Goal: Navigation & Orientation: Find specific page/section

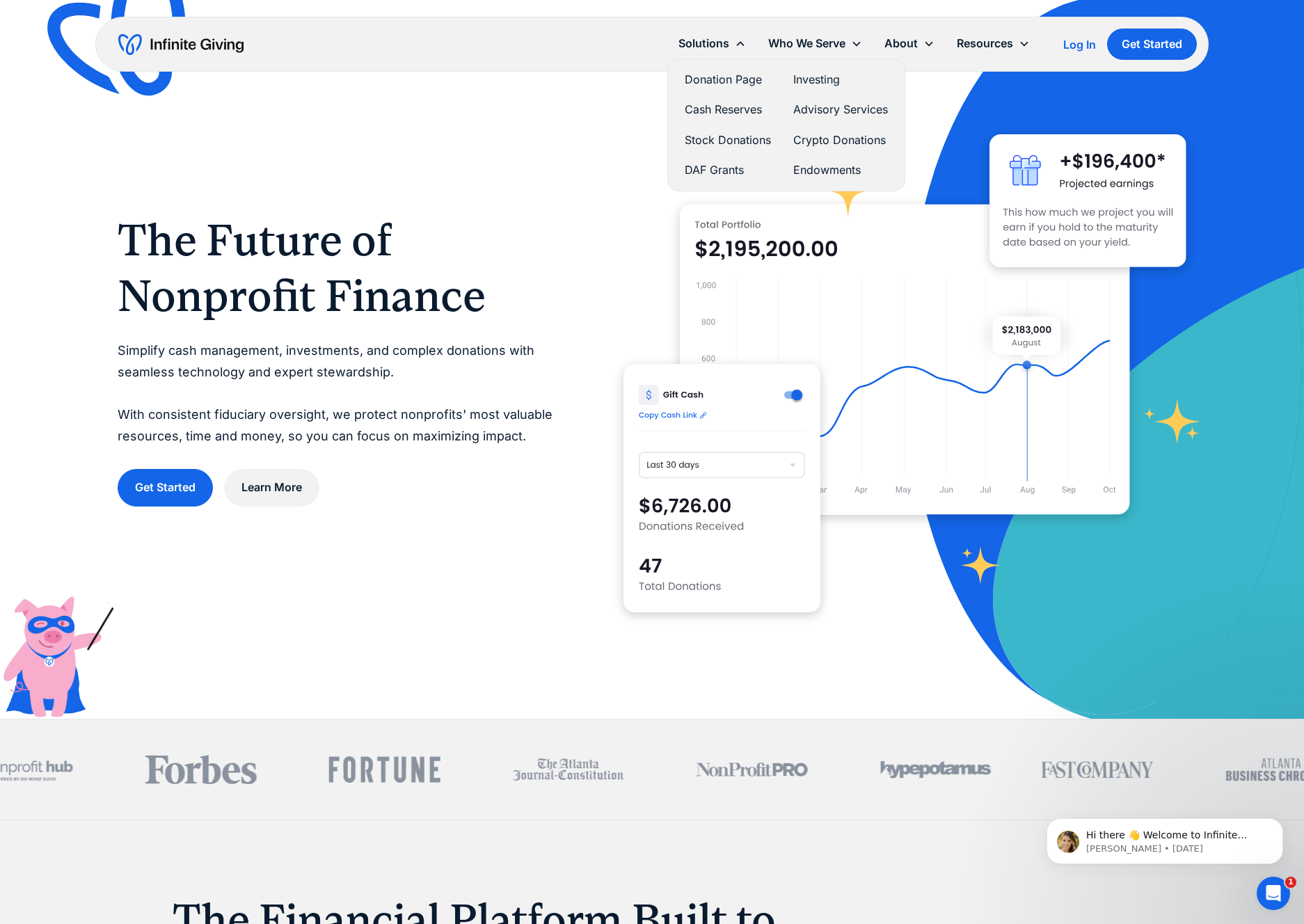
click at [732, 81] on link "Donation Page" at bounding box center [727, 80] width 86 height 19
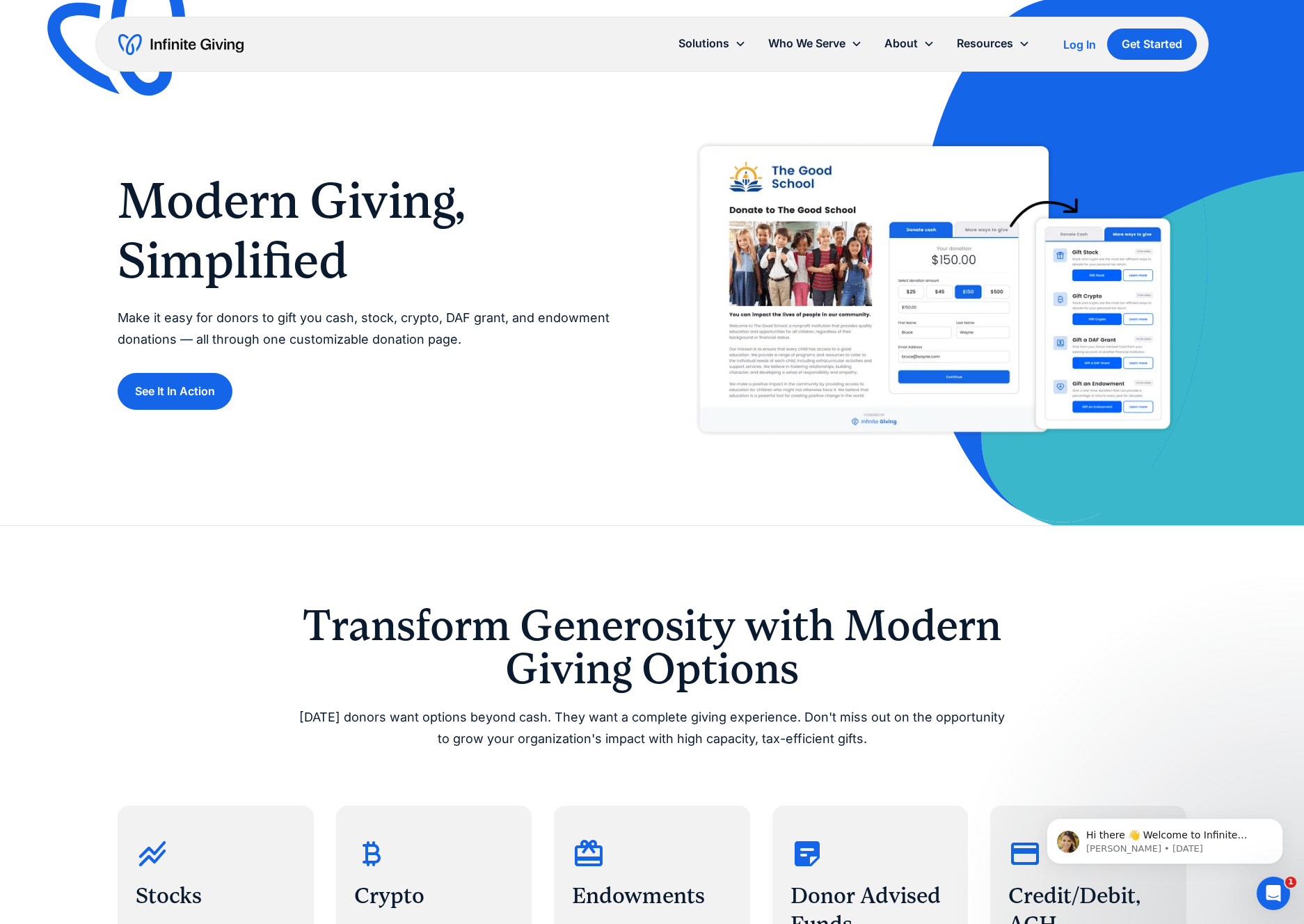
click at [1202, 147] on img at bounding box center [1109, 263] width 387 height 526
click at [1195, 247] on img at bounding box center [1109, 263] width 387 height 526
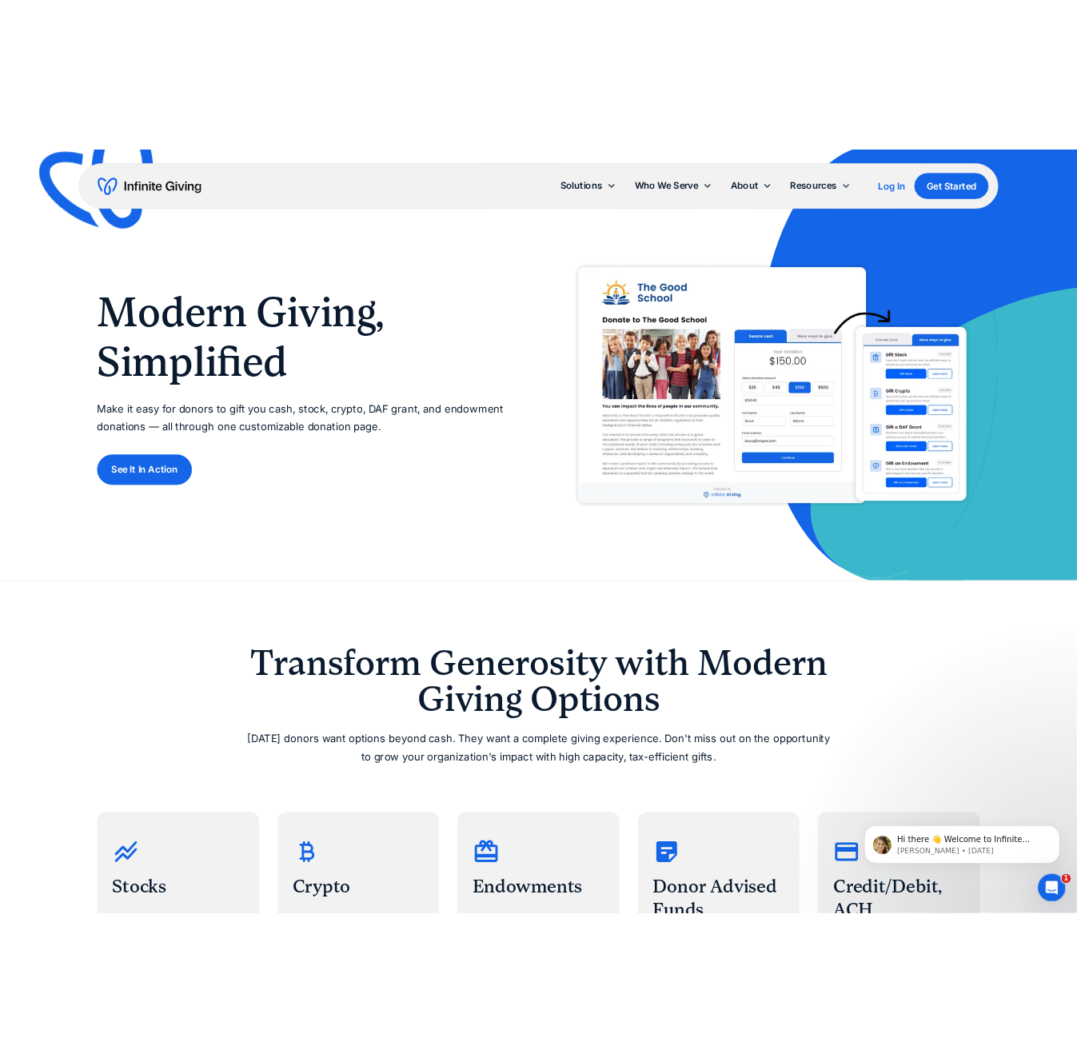
scroll to position [1, 0]
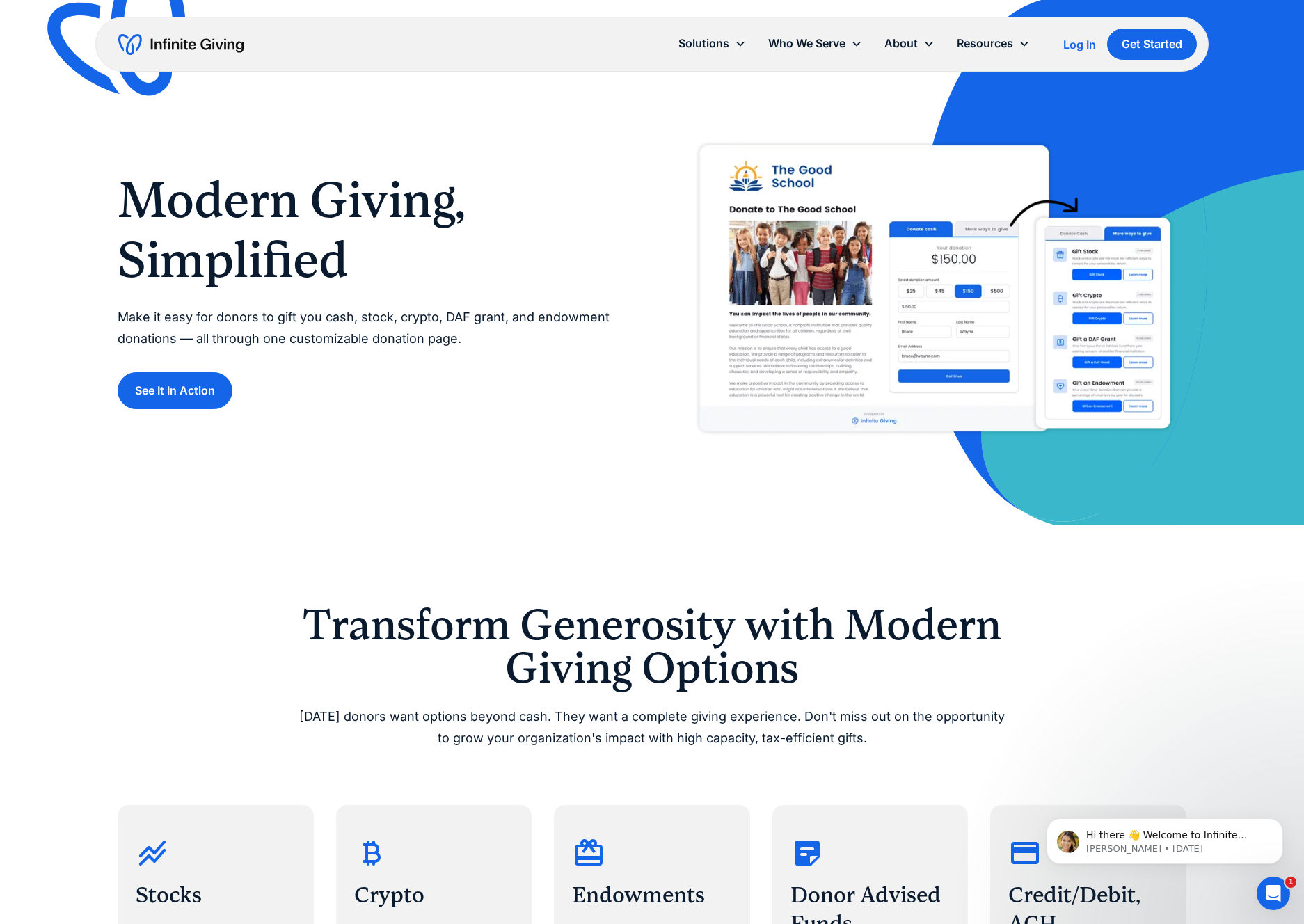
click at [1235, 213] on img at bounding box center [1109, 262] width 387 height 526
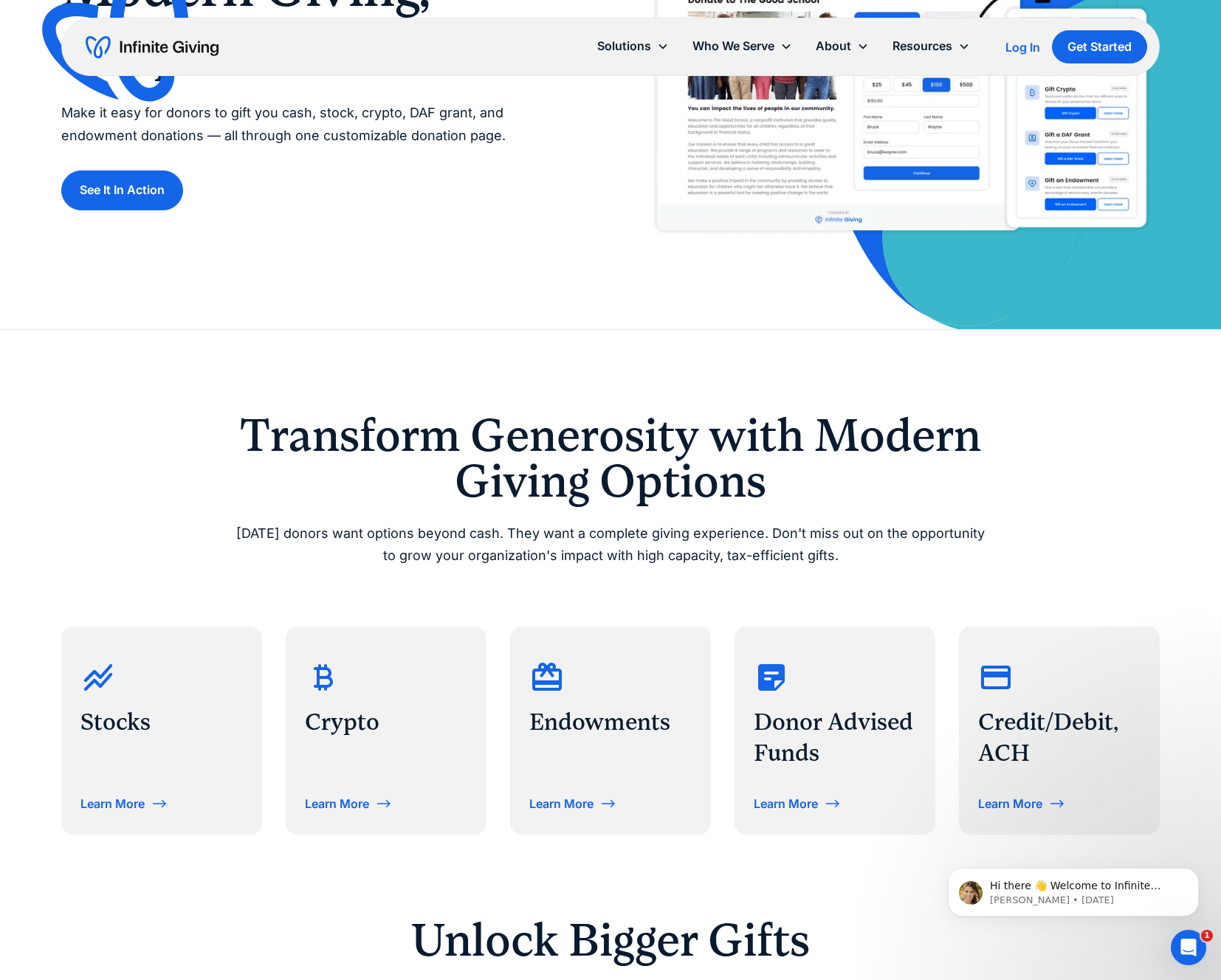
scroll to position [0, 0]
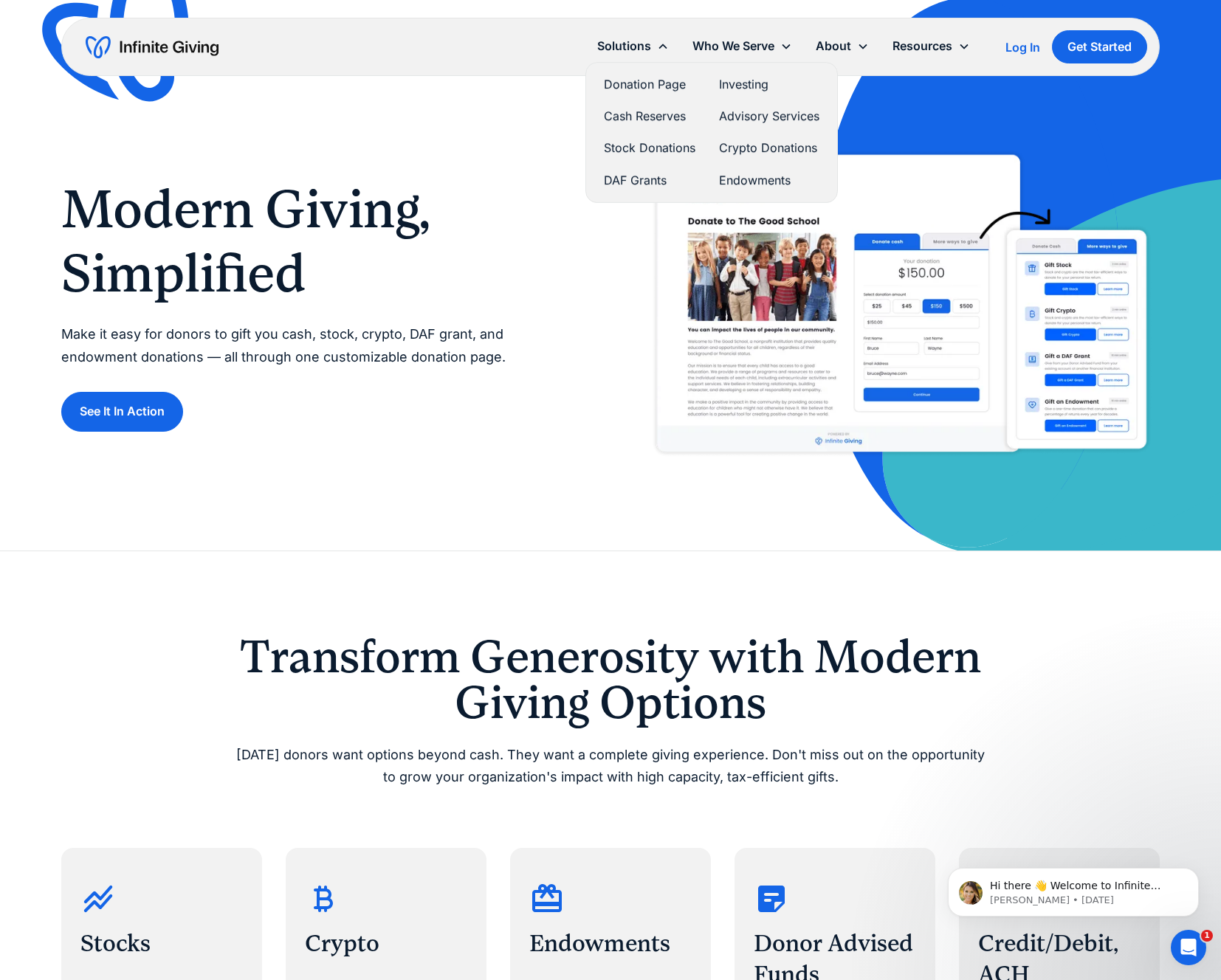
click at [610, 48] on div "Solutions" at bounding box center [624, 46] width 54 height 20
click at [633, 82] on link "Donation Page" at bounding box center [649, 85] width 91 height 20
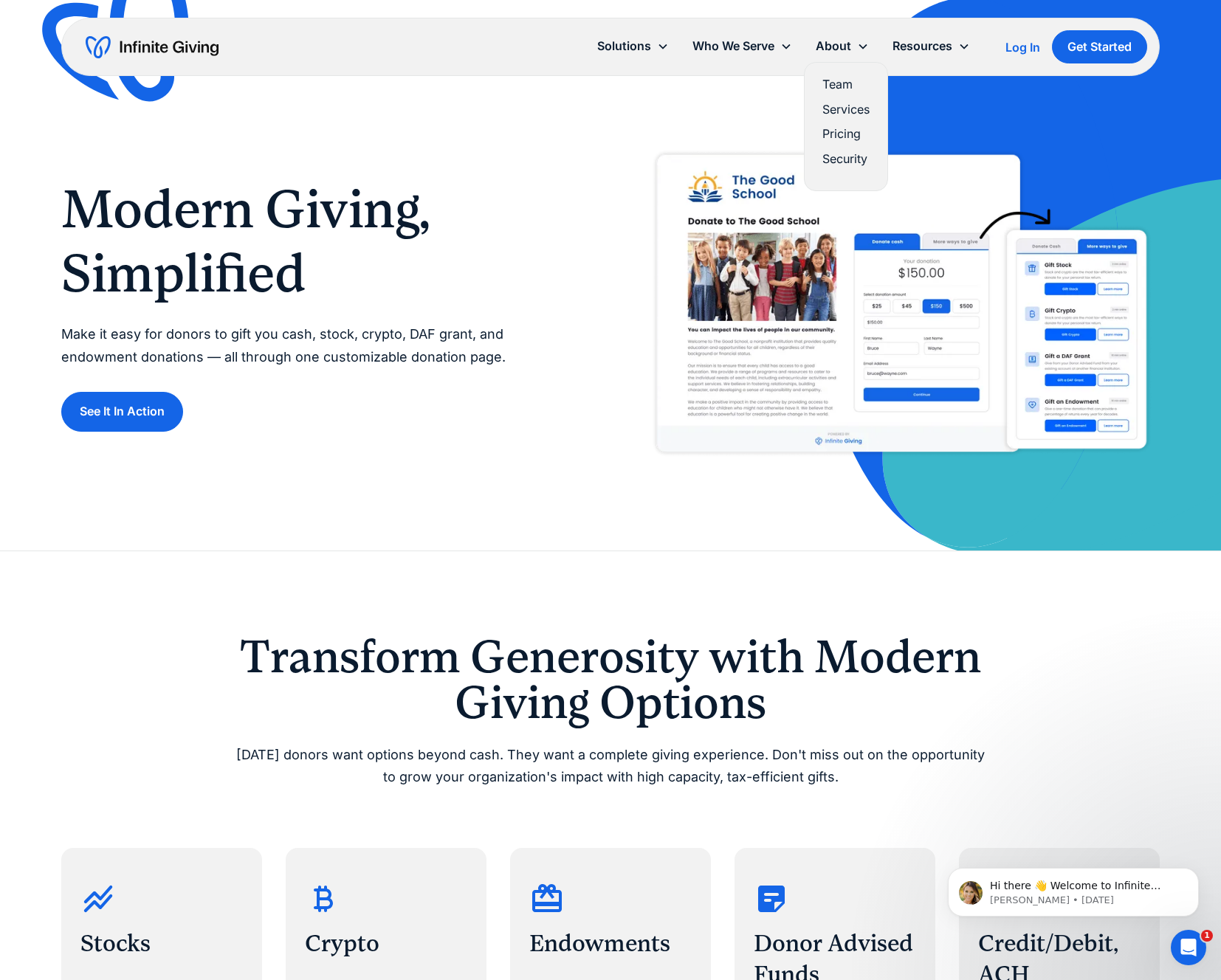
scroll to position [2, 0]
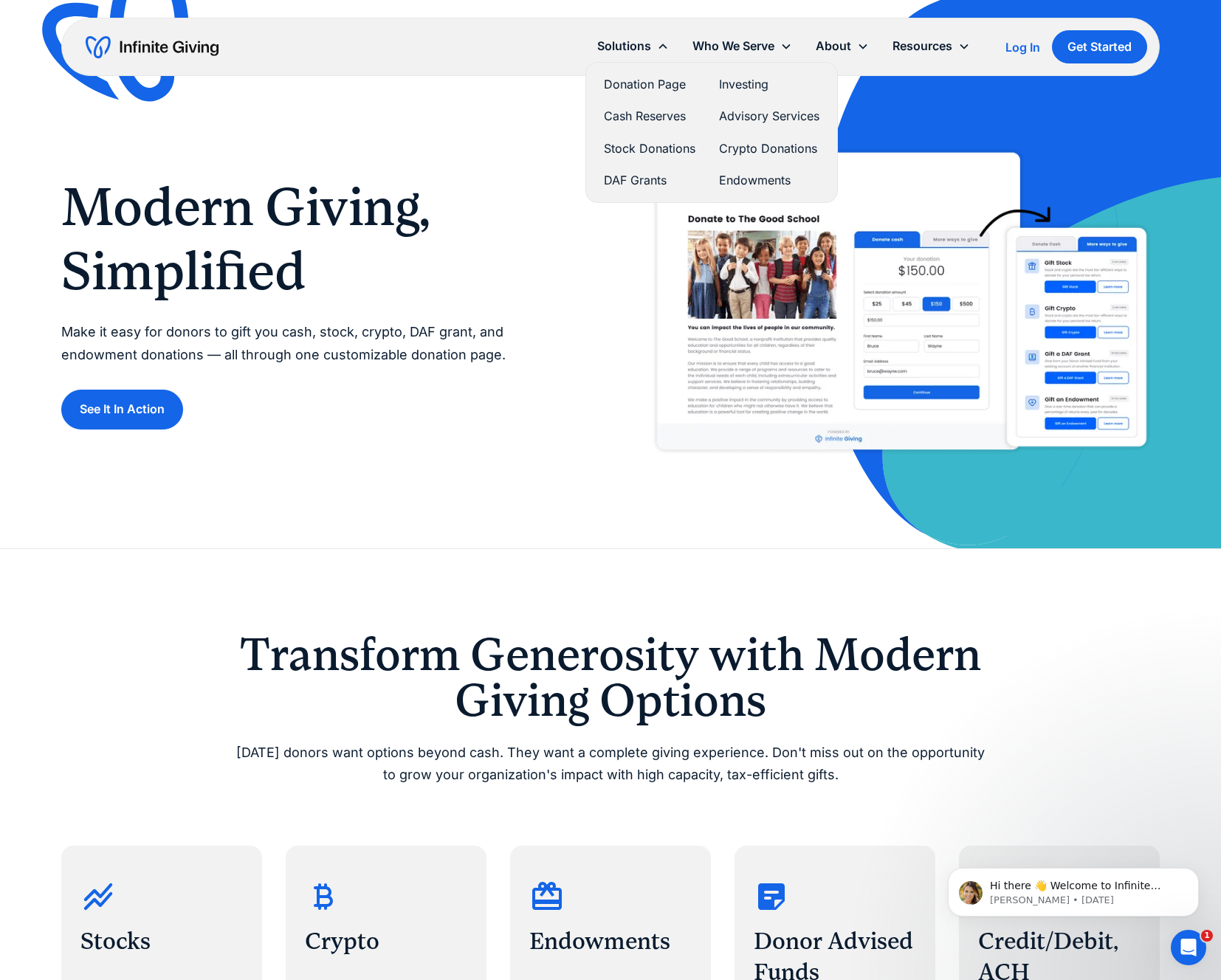
click at [643, 83] on link "Donation Page" at bounding box center [649, 85] width 91 height 20
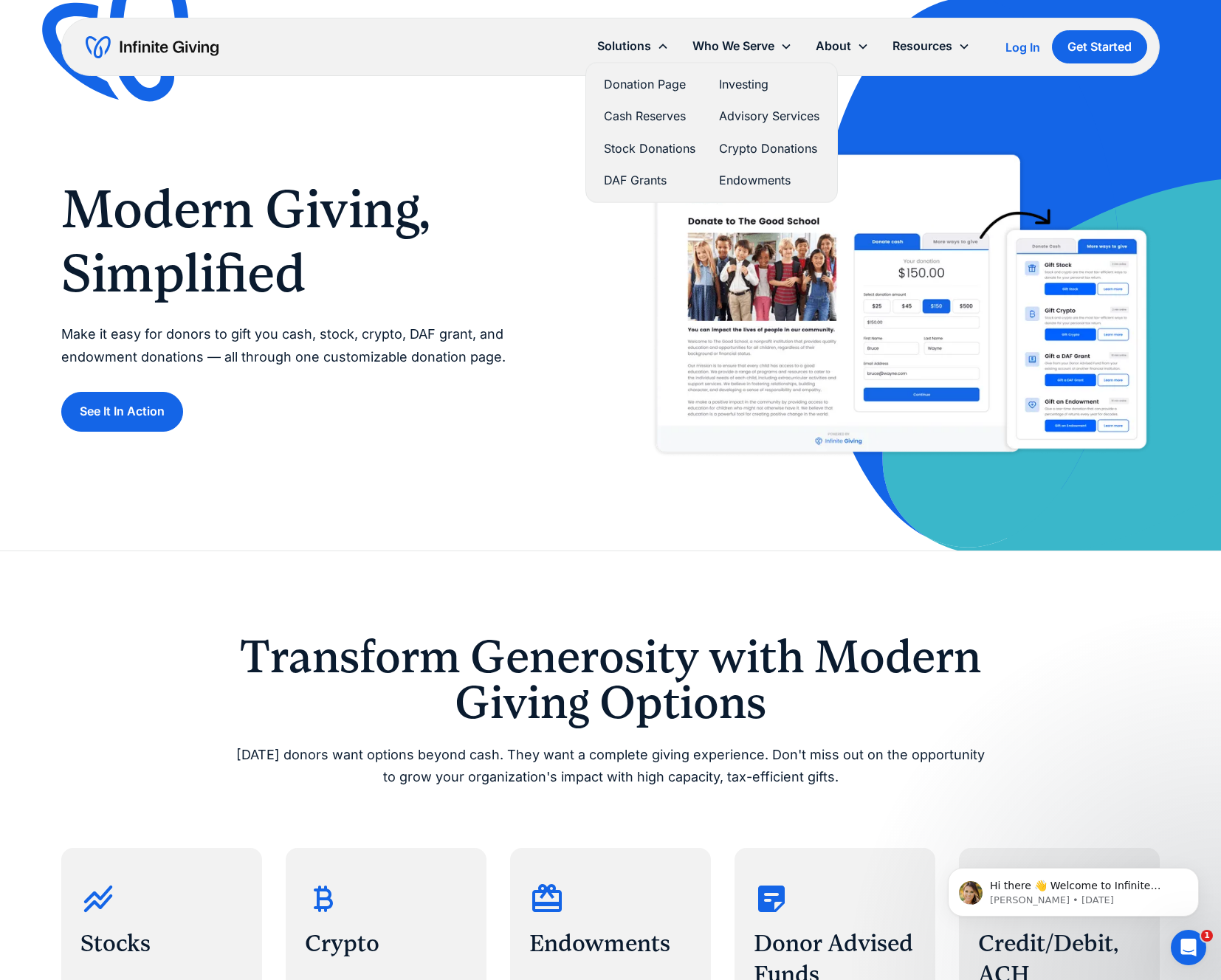
click at [637, 88] on link "Donation Page" at bounding box center [649, 85] width 91 height 20
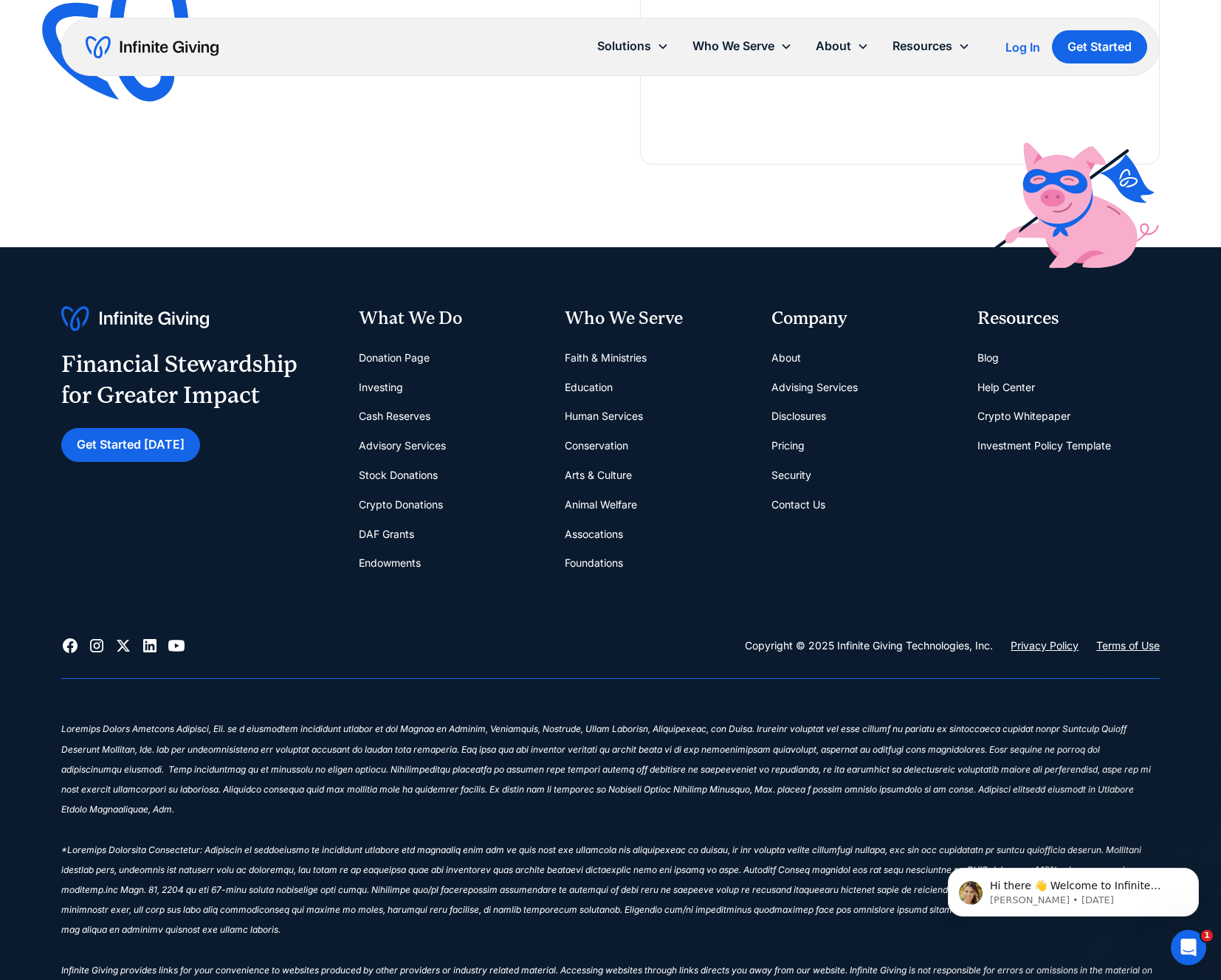
scroll to position [3138, 0]
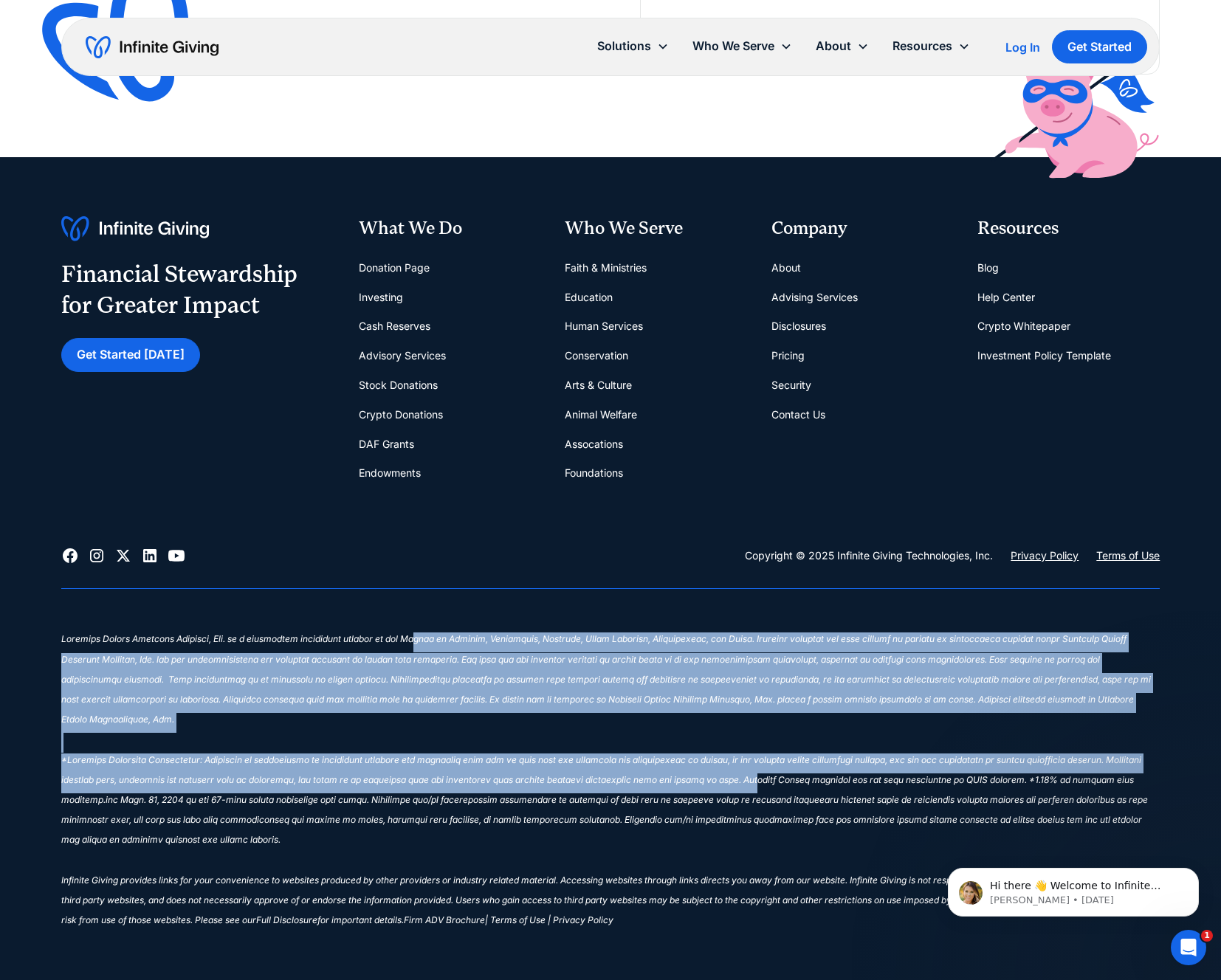
drag, startPoint x: 492, startPoint y: 651, endPoint x: 731, endPoint y: 764, distance: 264.4
click at [731, 764] on p "‍ Infinite Giving provides links for your convenience to websites produced by o…" at bounding box center [610, 783] width 1099 height 301
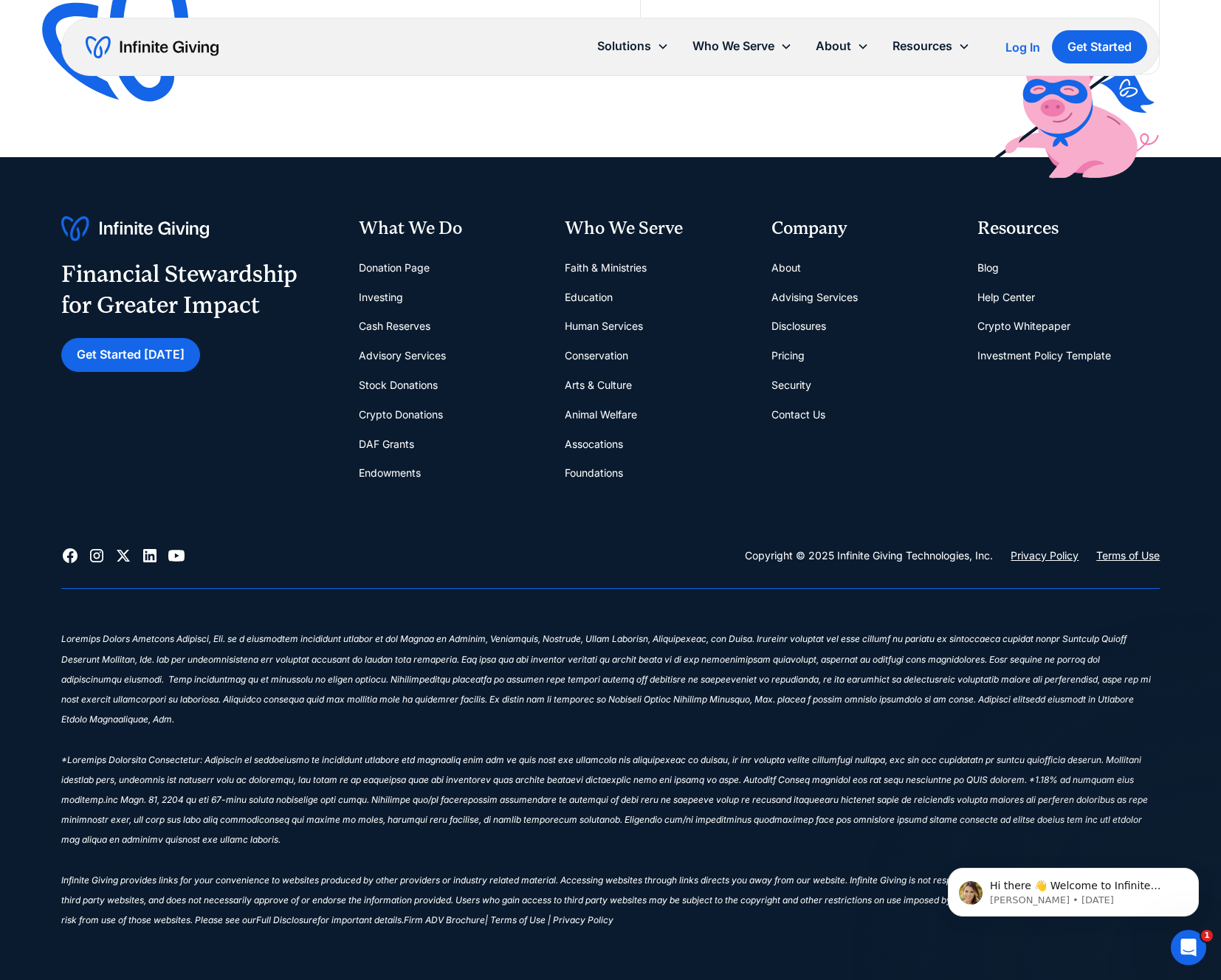
click at [731, 764] on sup "‍ Infinite Giving provides links for your convenience to websites produced by o…" at bounding box center [606, 779] width 1091 height 293
drag, startPoint x: 701, startPoint y: 906, endPoint x: 397, endPoint y: 632, distance: 409.3
click at [397, 632] on p "‍ Infinite Giving provides links for your convenience to websites produced by o…" at bounding box center [610, 783] width 1099 height 301
drag, startPoint x: 536, startPoint y: 669, endPoint x: 547, endPoint y: 655, distance: 17.8
click at [536, 669] on em "‍ Infinite Giving provides links for your convenience to websites produced by o…" at bounding box center [606, 783] width 1091 height 296
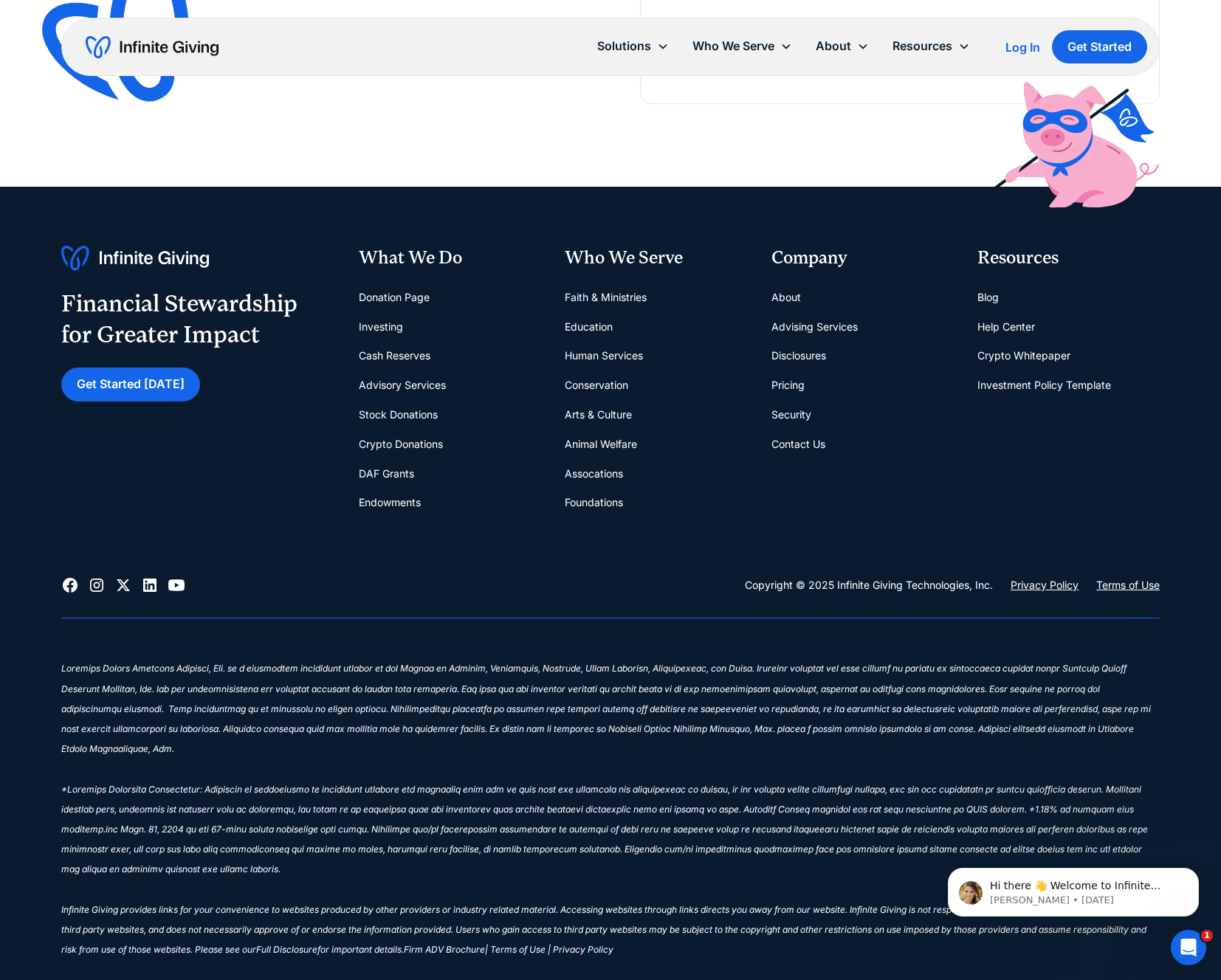
scroll to position [3092, 0]
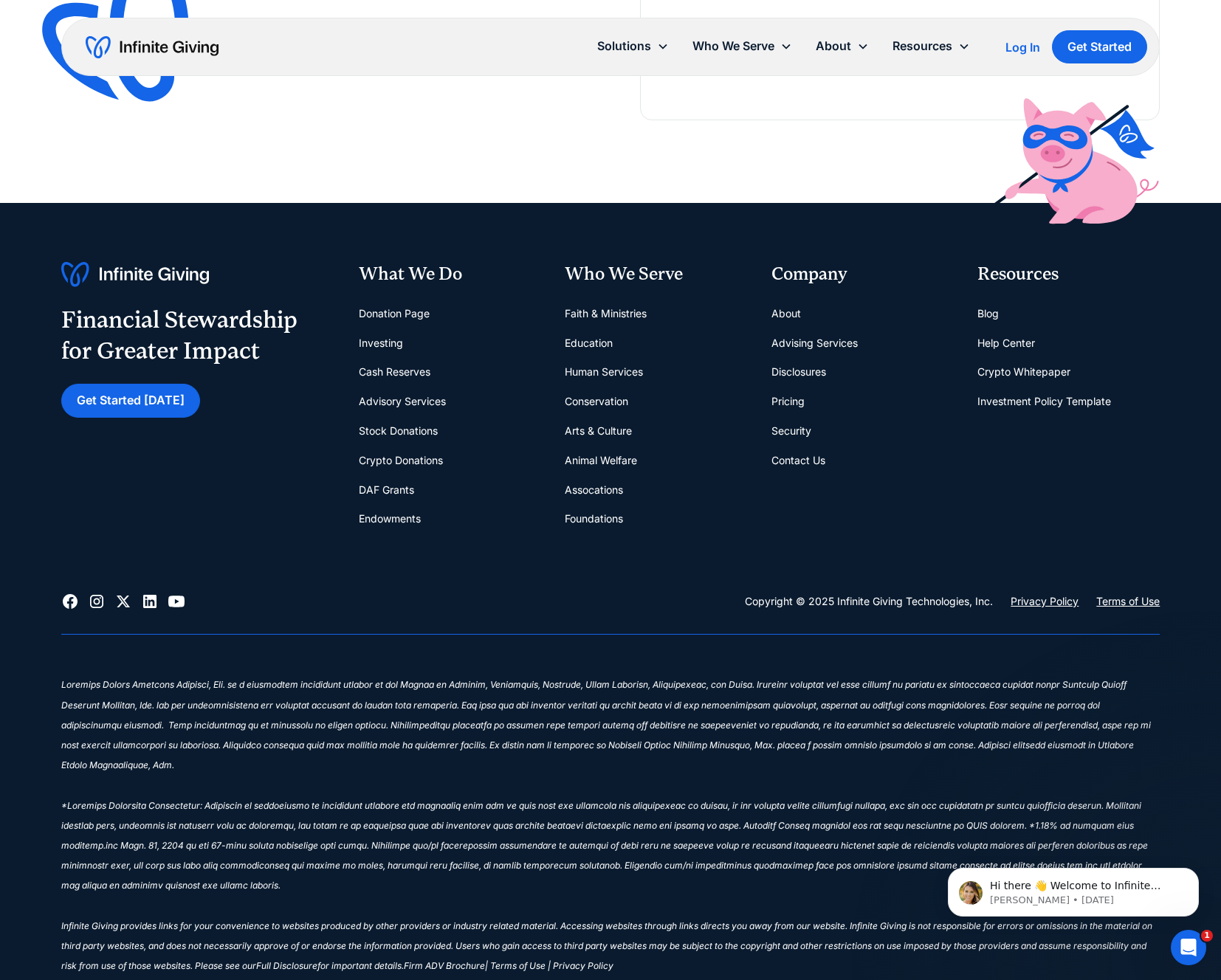
click at [781, 311] on link "About" at bounding box center [786, 314] width 30 height 30
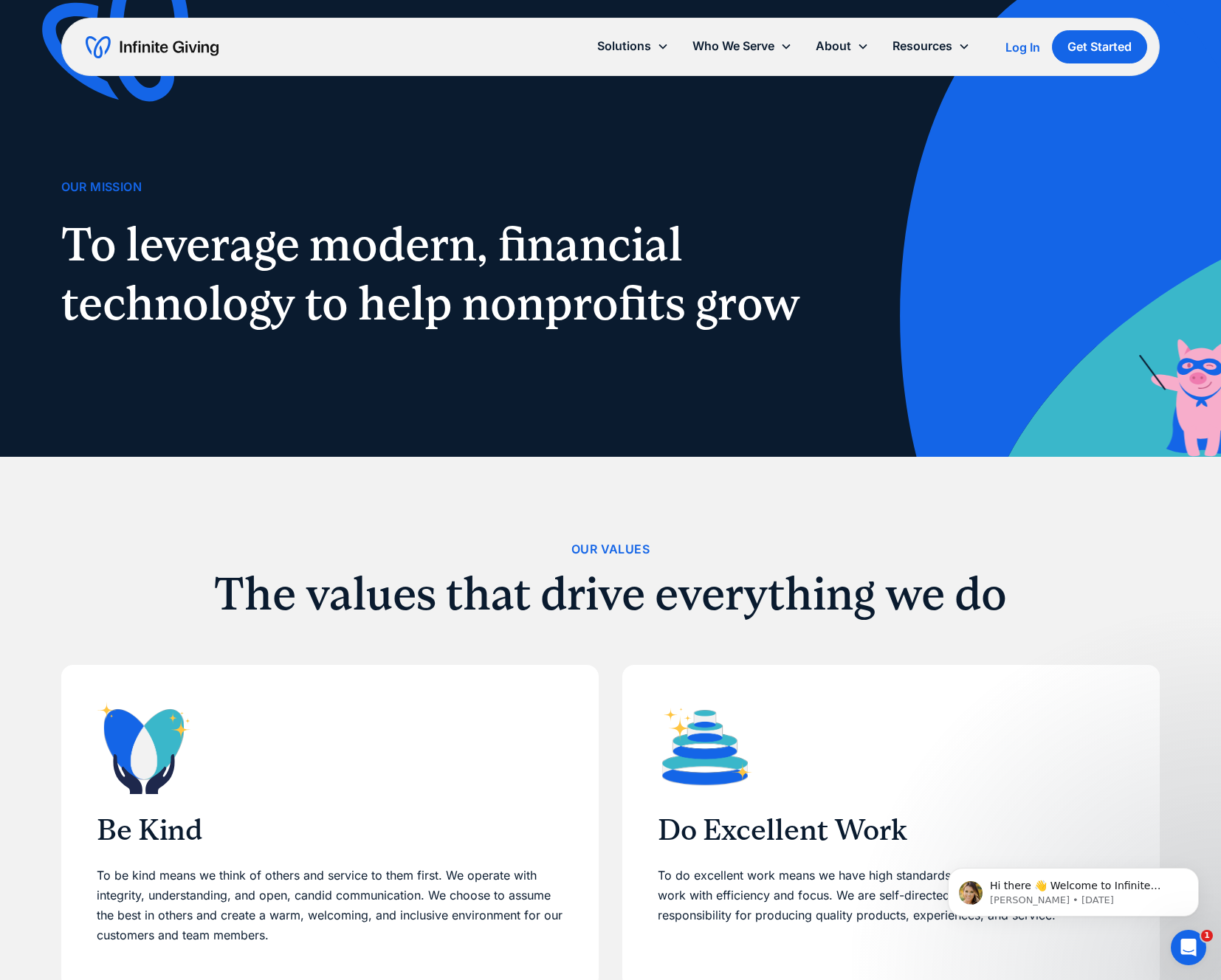
click at [153, 54] on img "home" at bounding box center [152, 47] width 133 height 24
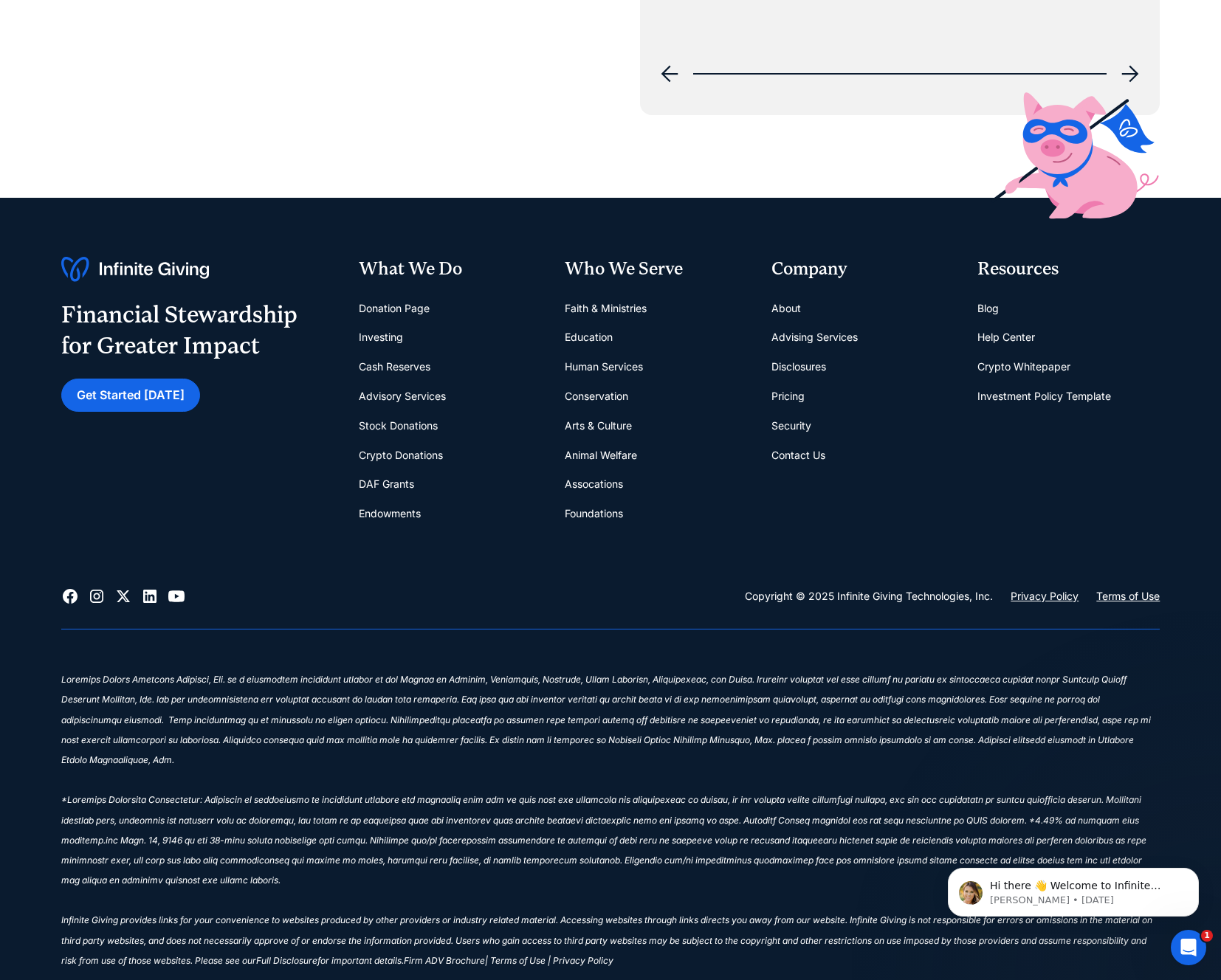
scroll to position [7387, 0]
